Goal: Check status: Check status

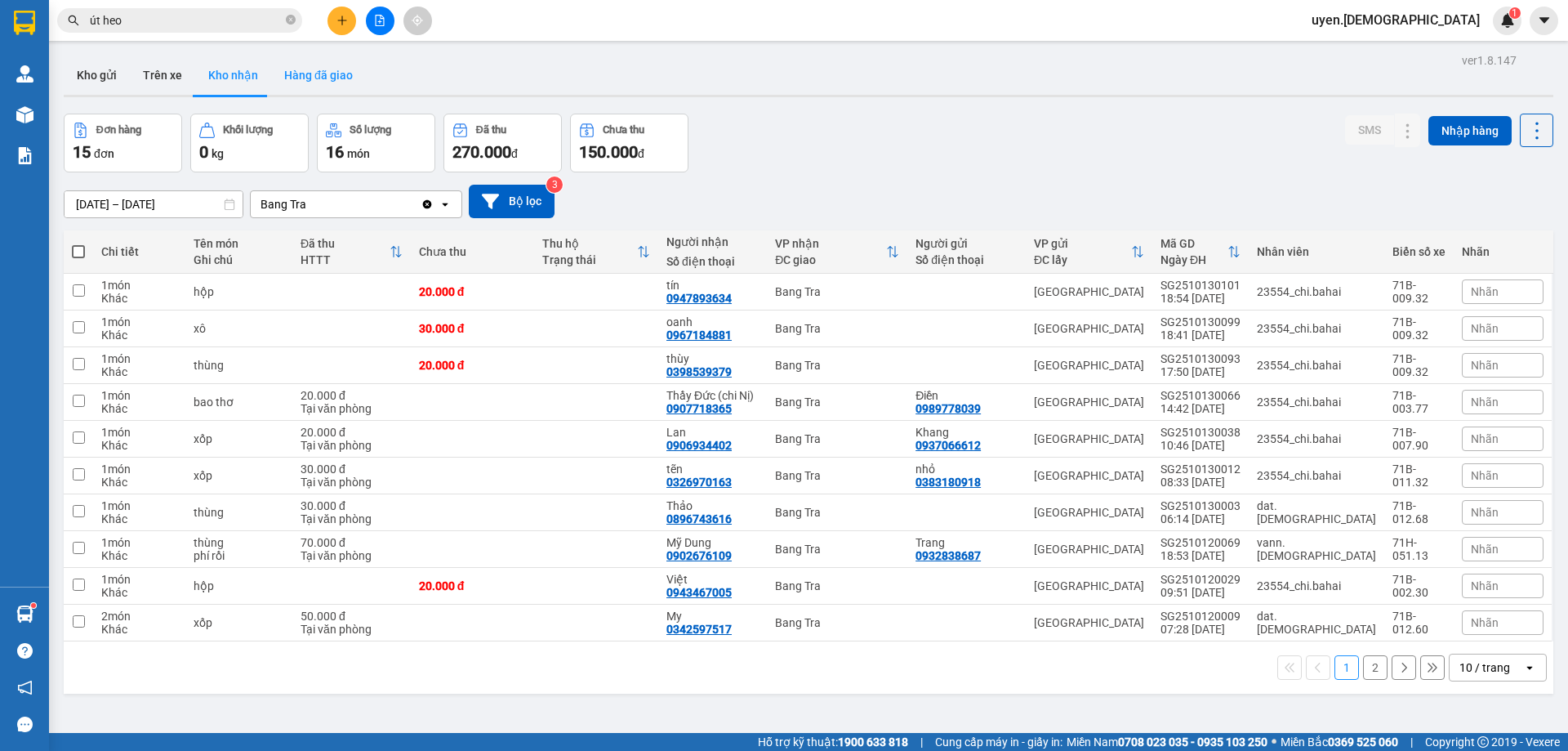
click at [308, 76] on button "Hàng đã giao" at bounding box center [319, 75] width 95 height 39
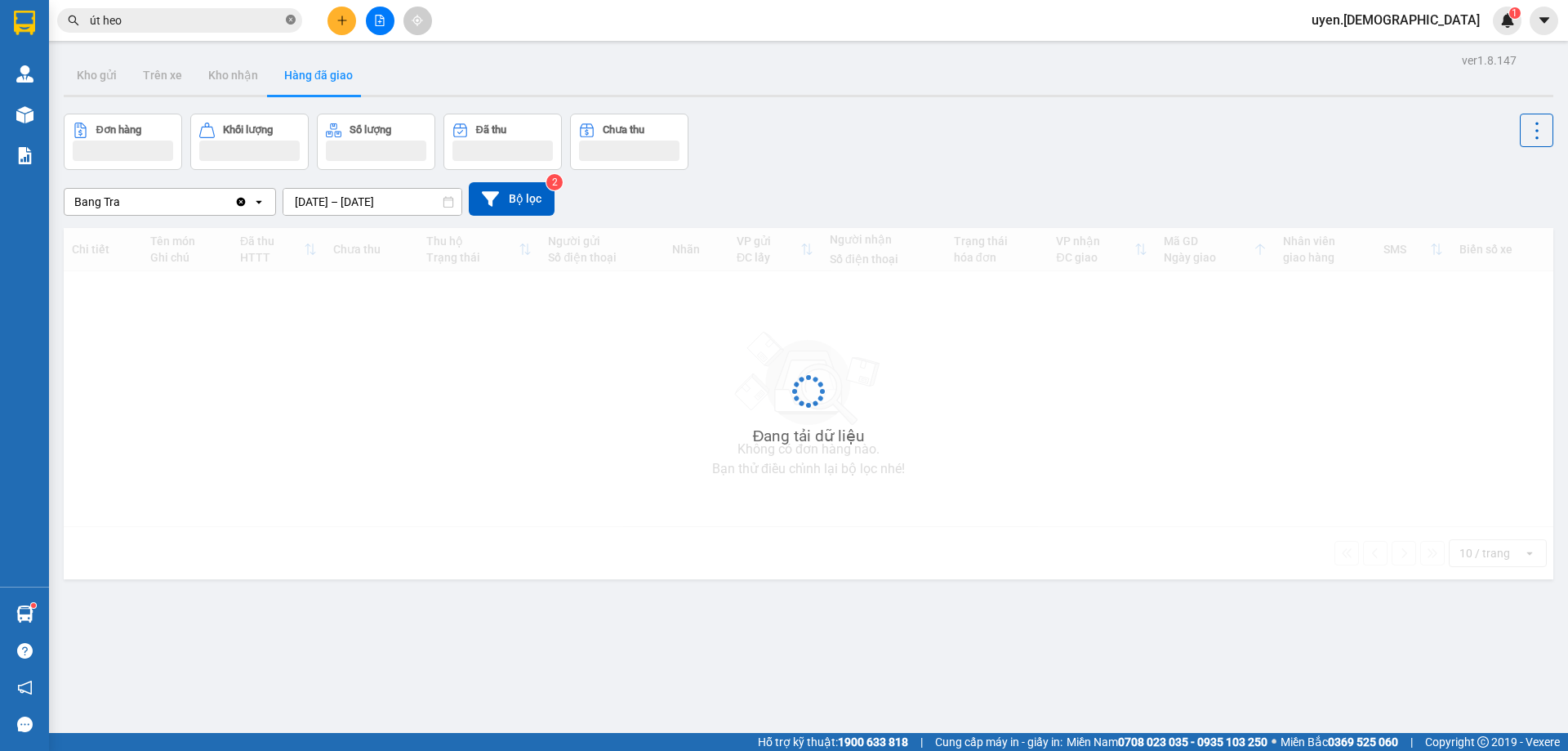
click at [291, 22] on icon "close-circle" at bounding box center [291, 19] width 10 height 10
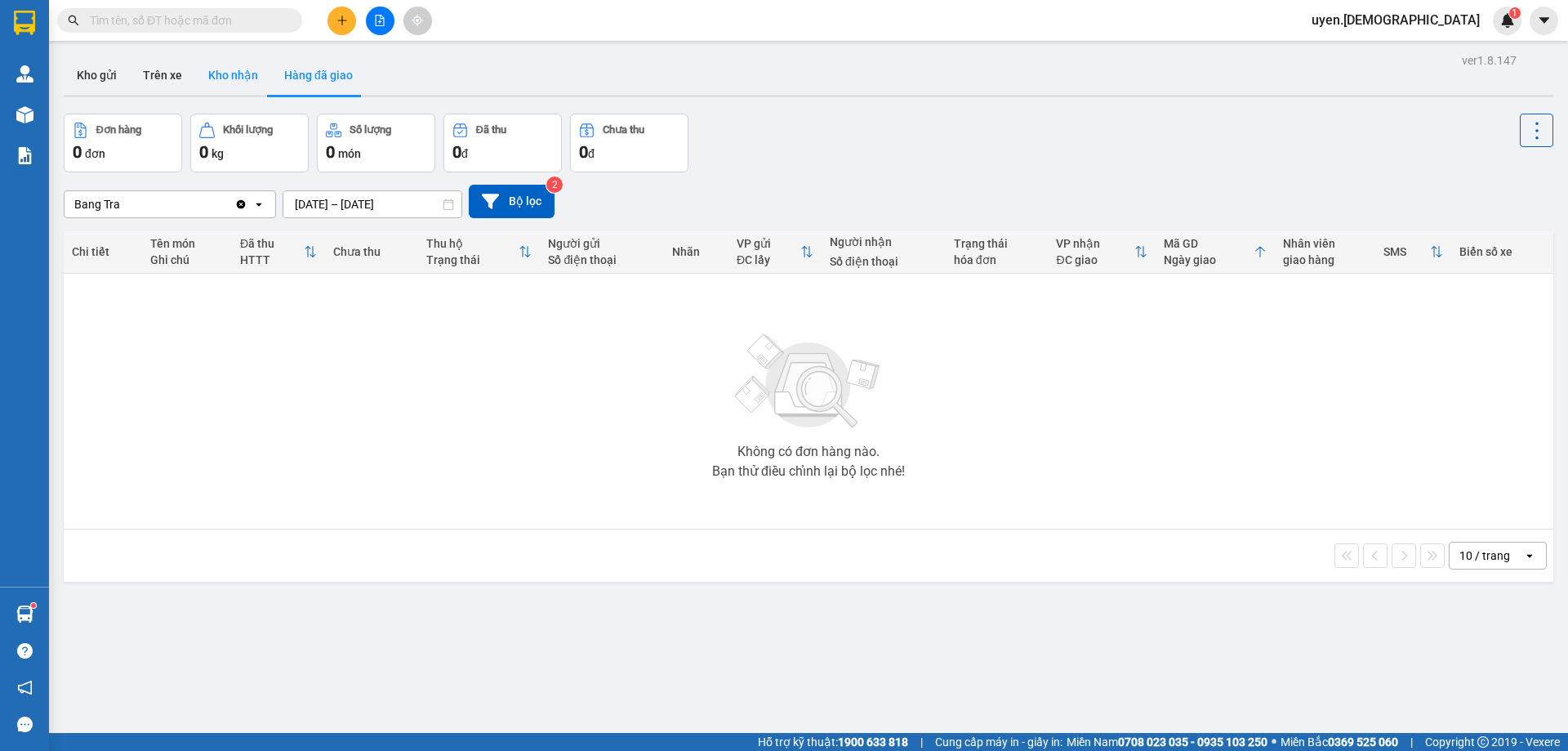
click at [241, 74] on button "Kho nhận" at bounding box center [233, 75] width 76 height 39
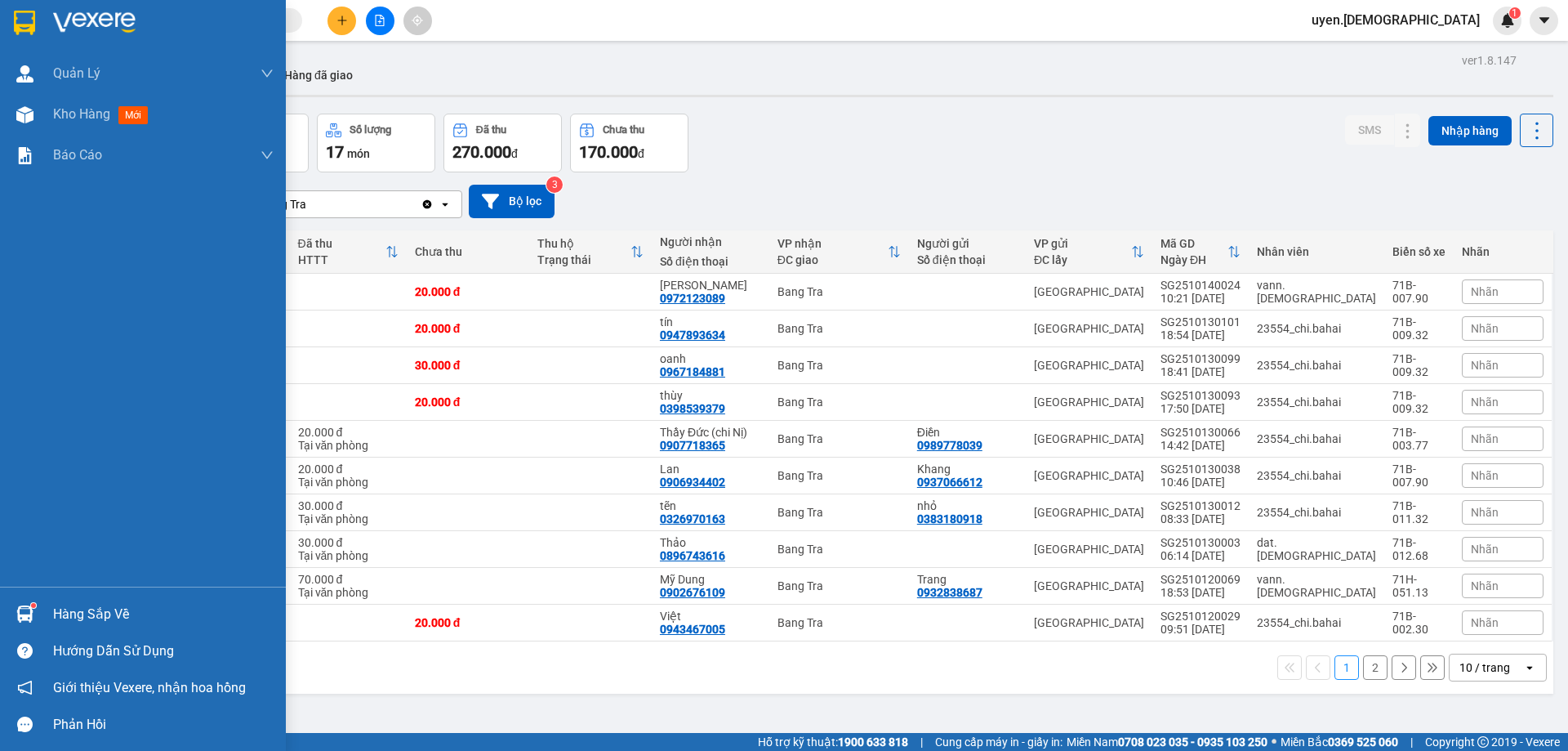
click at [151, 600] on div "Hàng sắp về" at bounding box center [143, 614] width 286 height 37
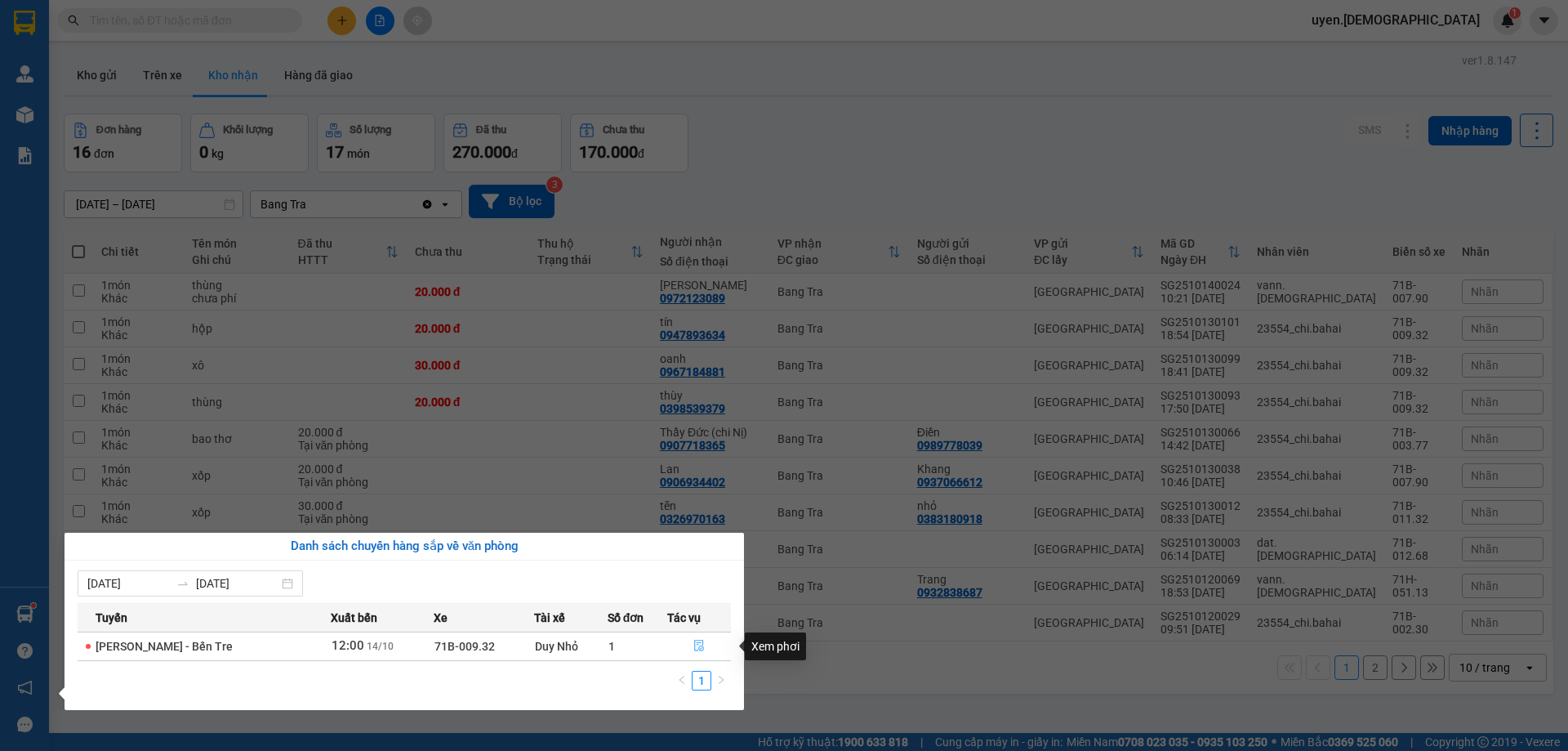
click at [707, 647] on button "button" at bounding box center [698, 646] width 62 height 26
